Goal: Navigation & Orientation: Find specific page/section

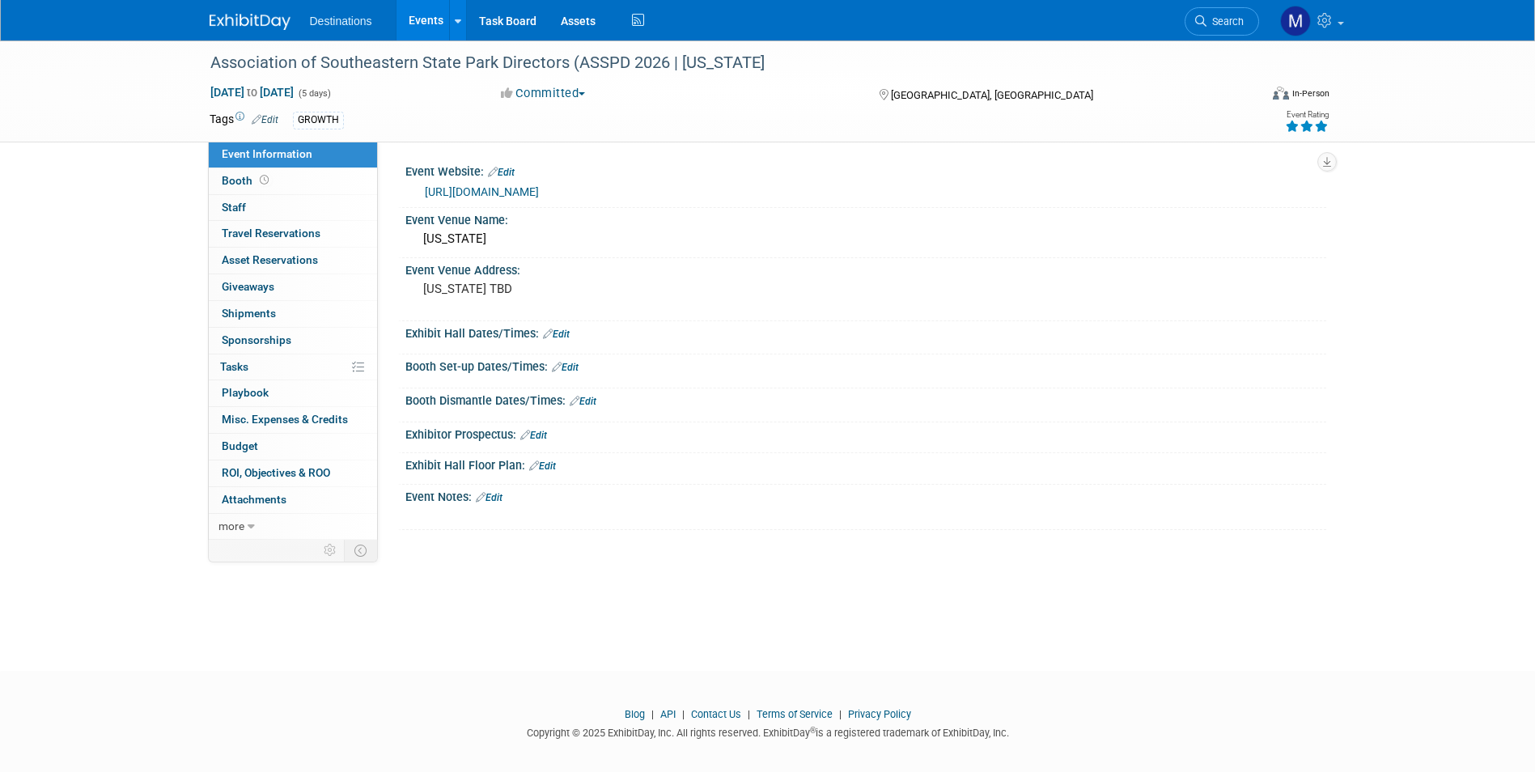
click at [434, 20] on link "Events" at bounding box center [425, 20] width 59 height 40
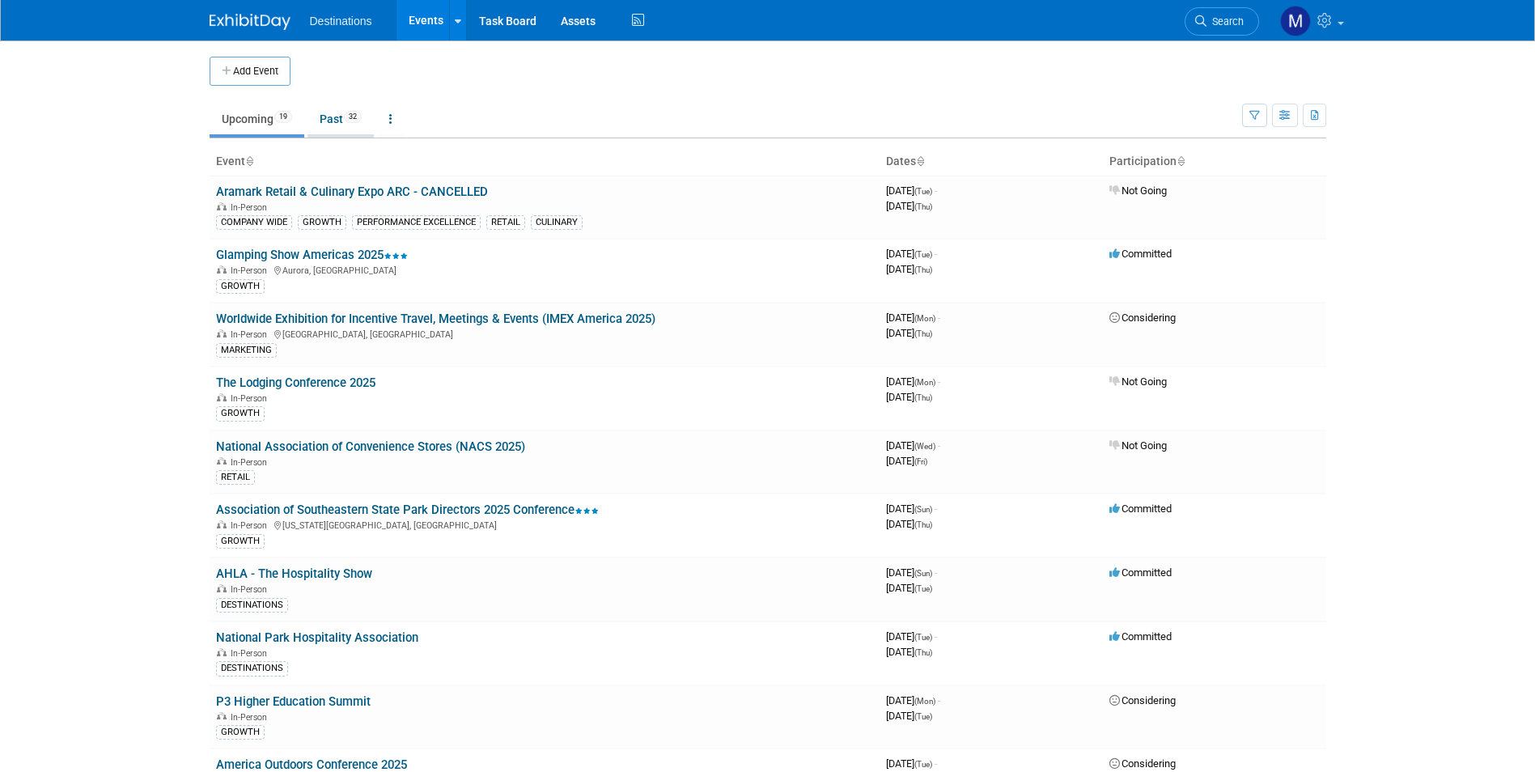
drag, startPoint x: 323, startPoint y: 123, endPoint x: 329, endPoint y: 116, distance: 9.2
click at [323, 122] on link "Past 32" at bounding box center [340, 119] width 66 height 31
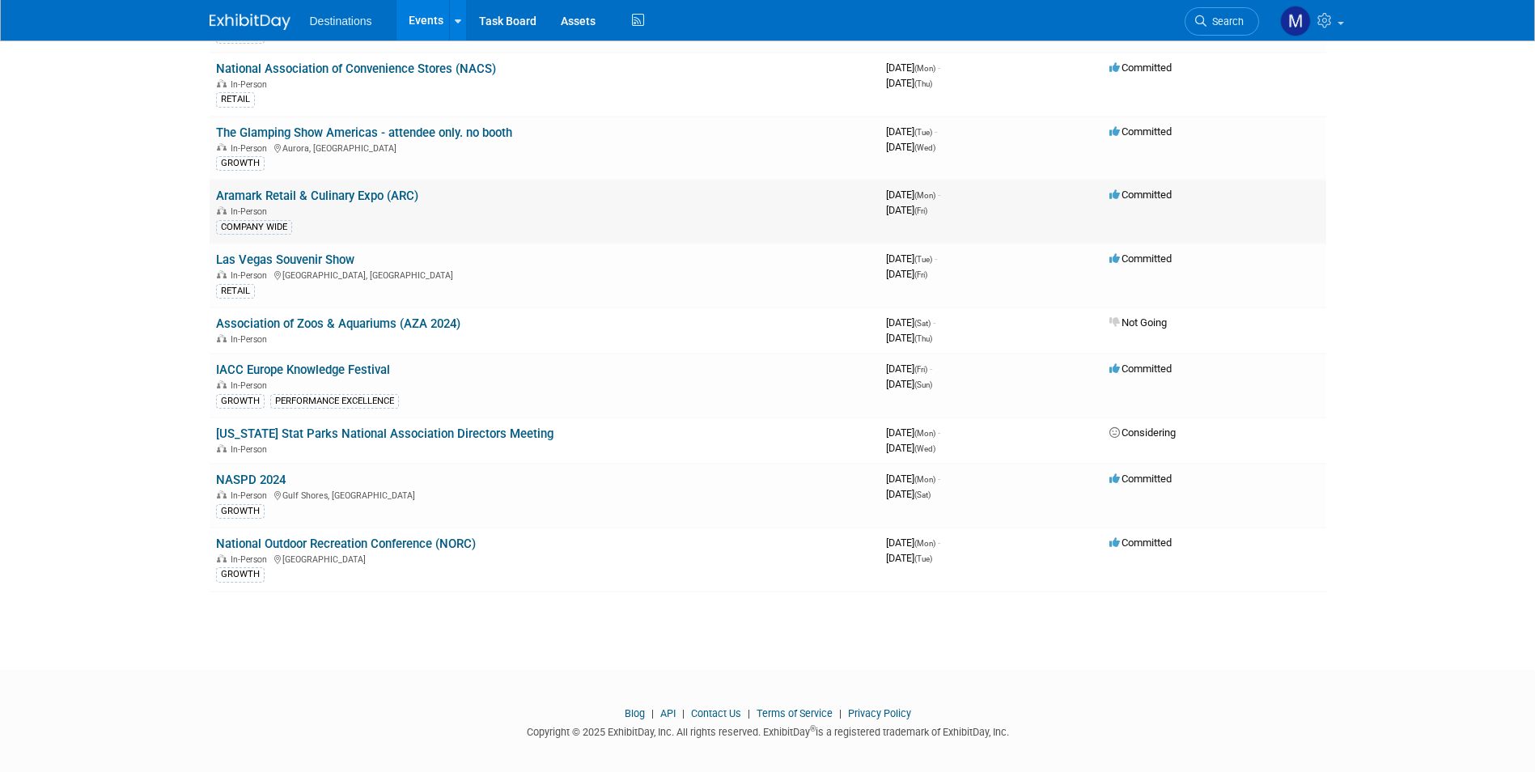
scroll to position [1565, 0]
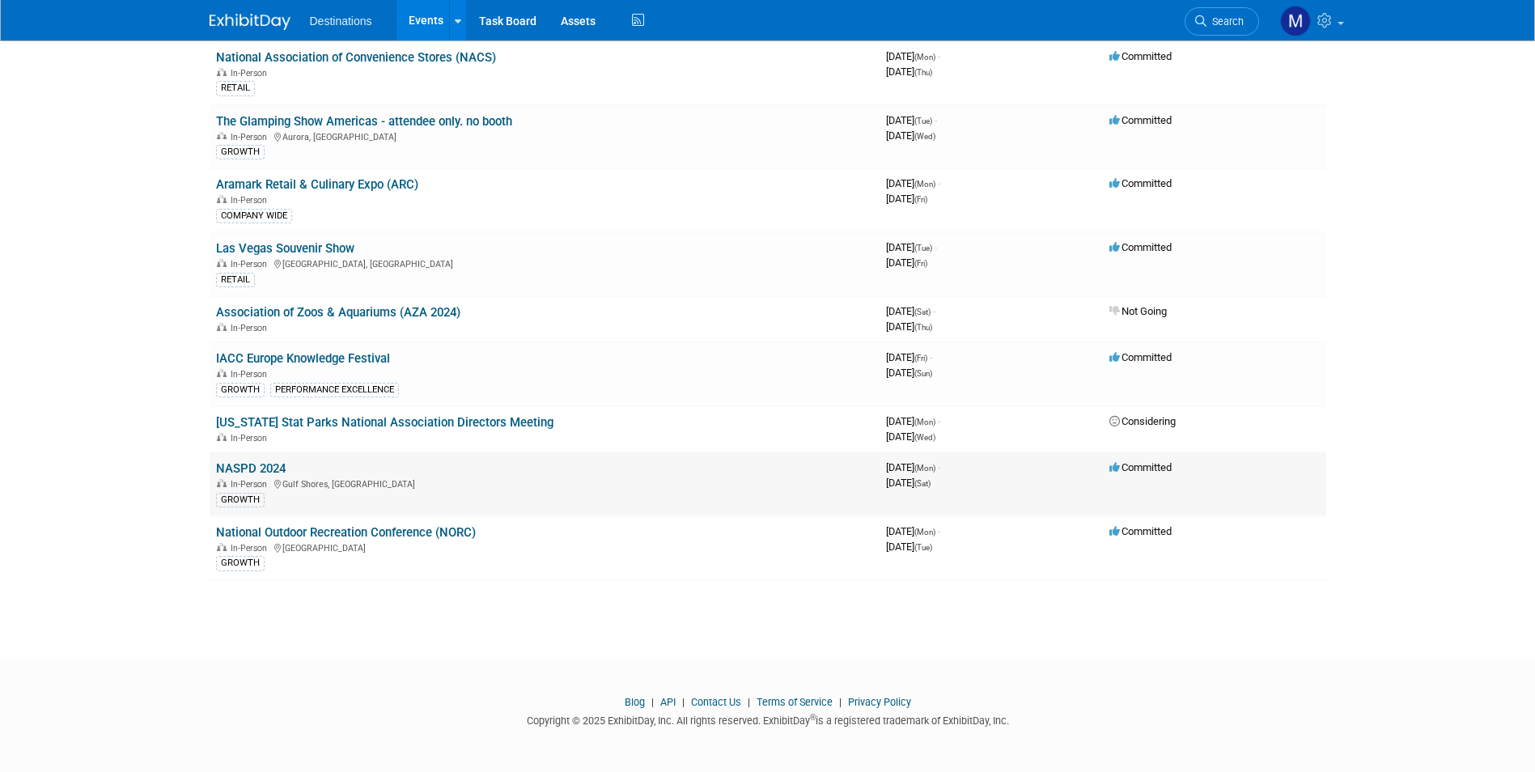
click at [273, 469] on link "NASPD 2024" at bounding box center [251, 468] width 70 height 15
